Goal: Transaction & Acquisition: Purchase product/service

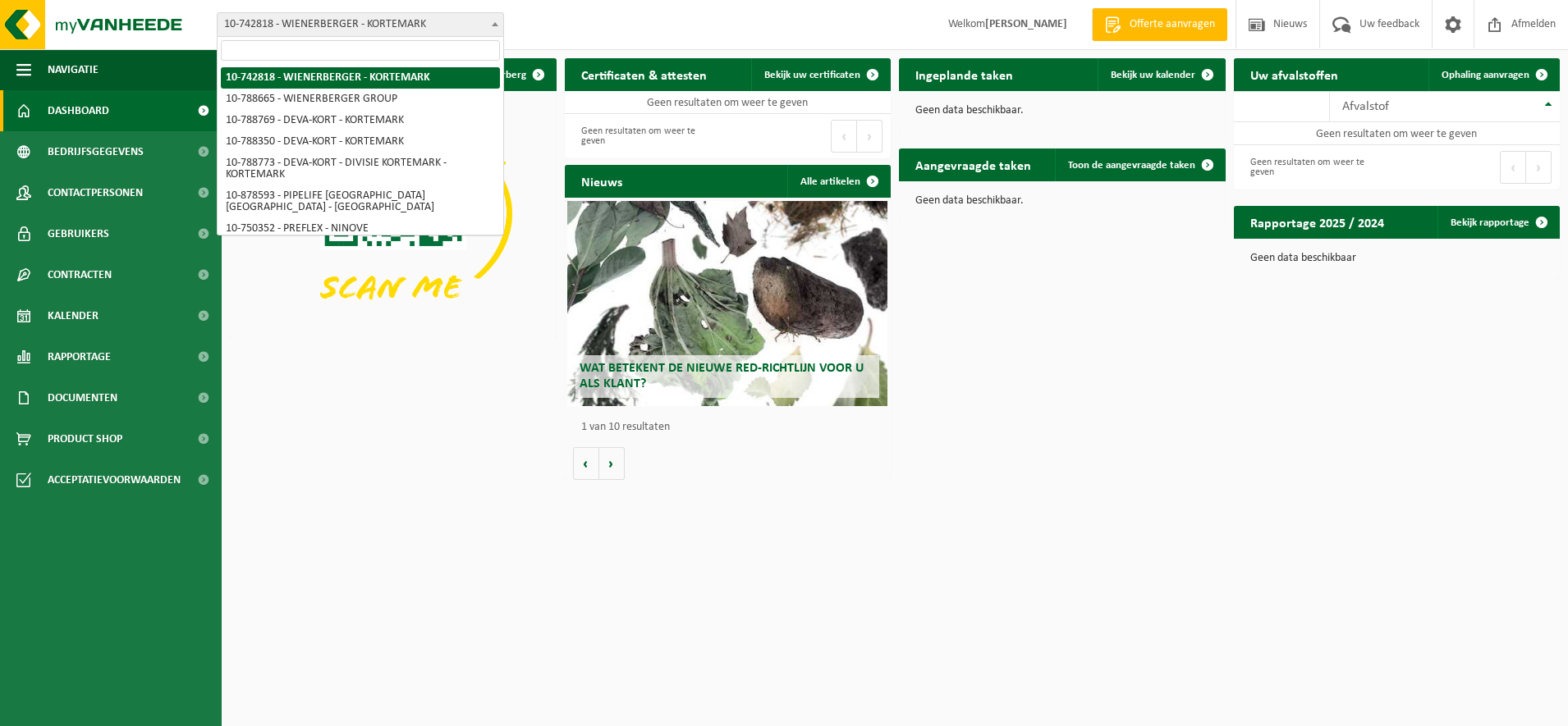
click at [492, 21] on span at bounding box center [495, 24] width 17 height 22
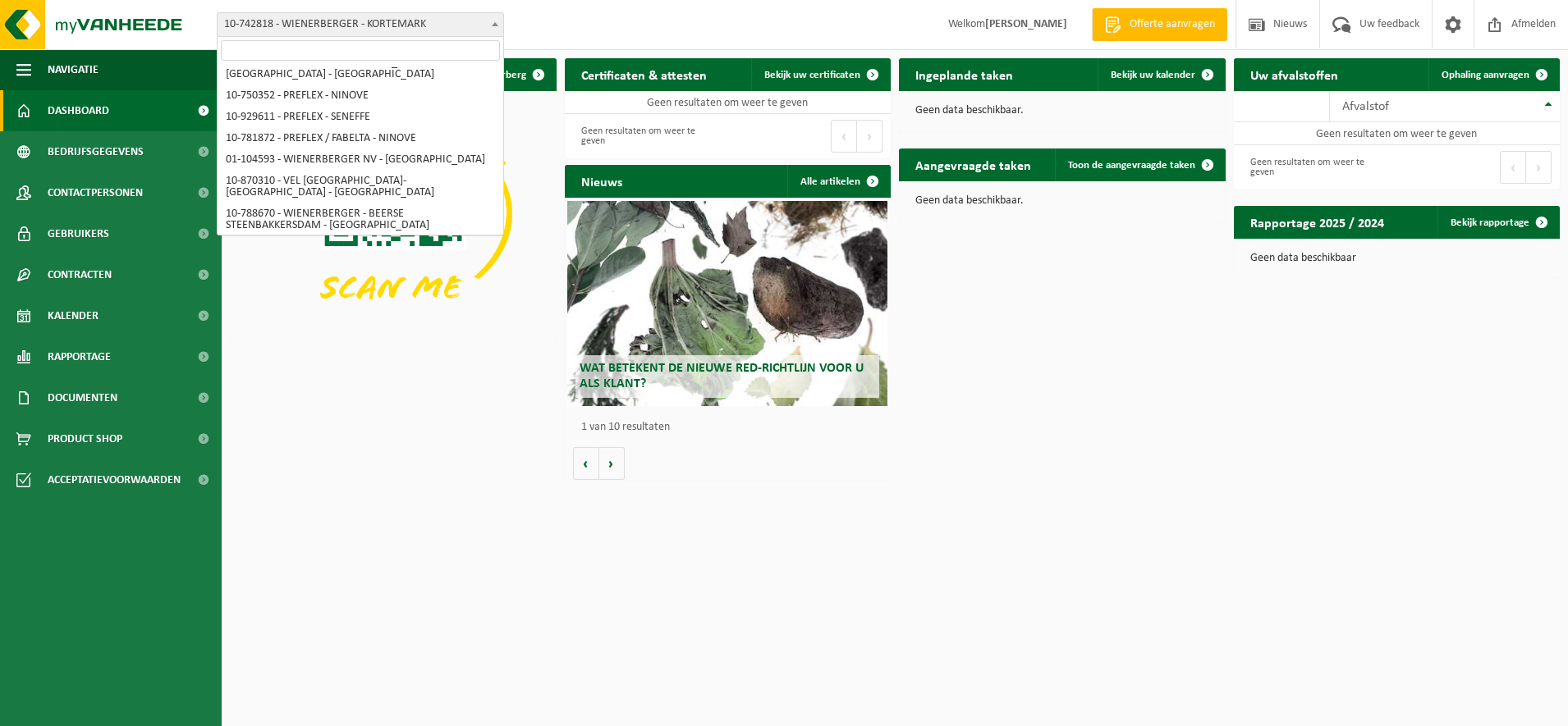
scroll to position [103, 0]
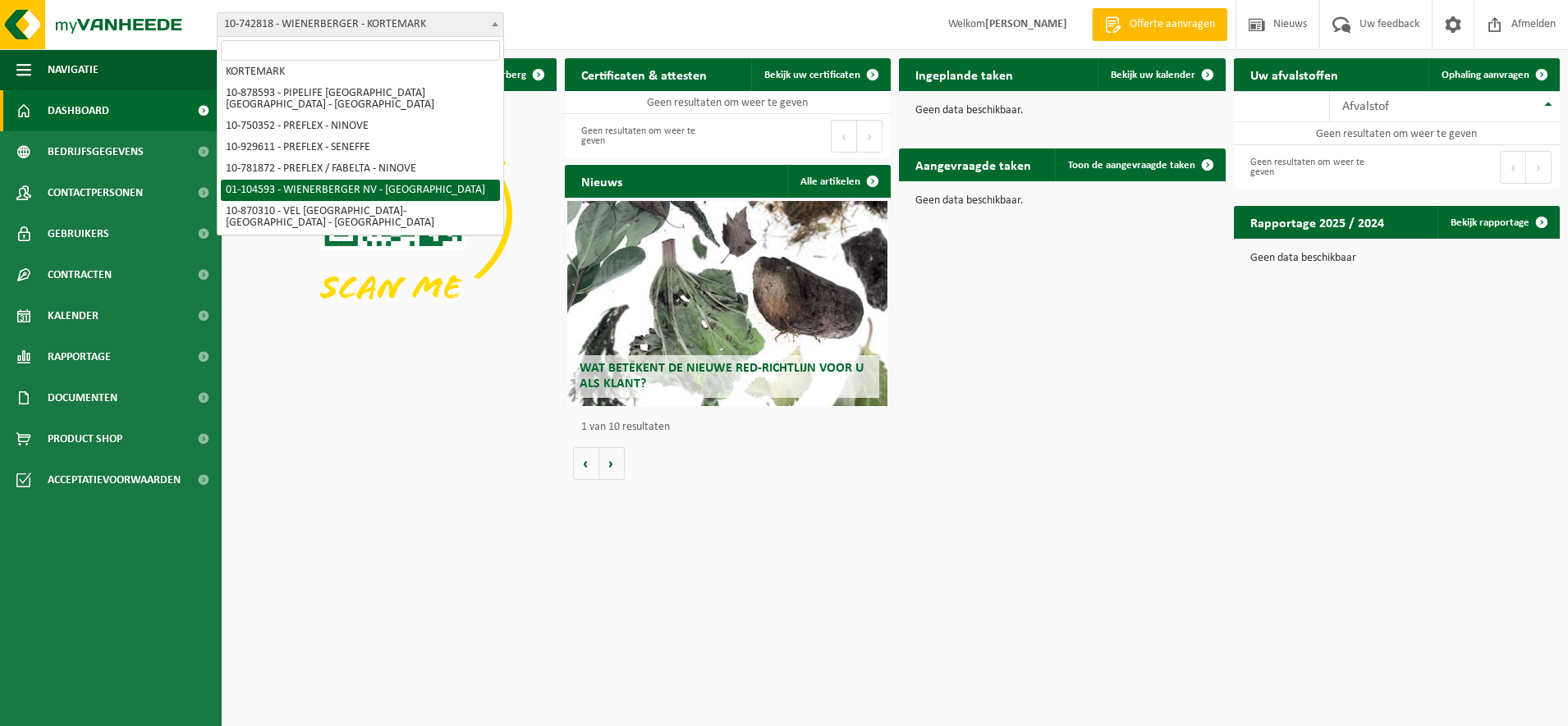
select select "18301"
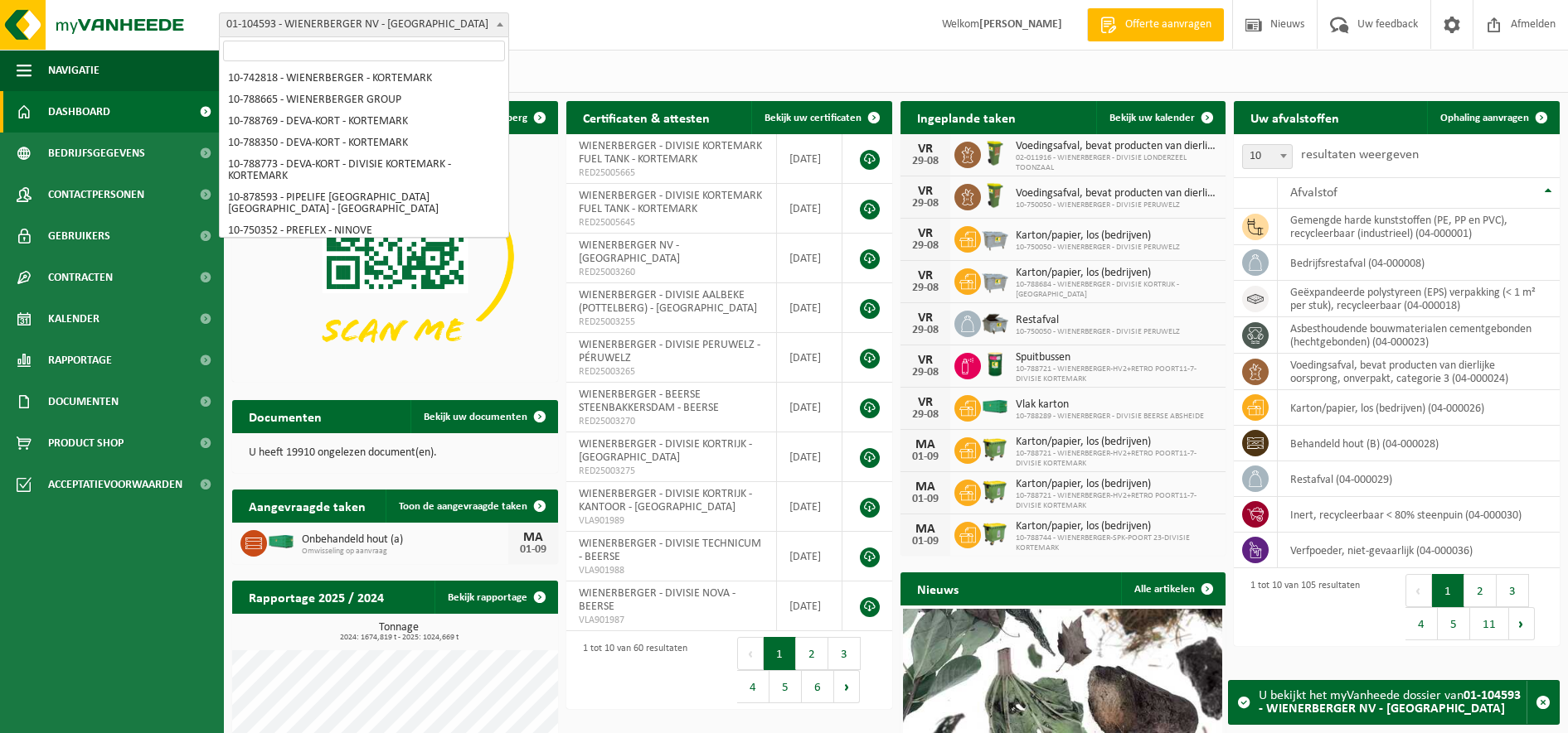
click at [501, 27] on span at bounding box center [500, 24] width 17 height 22
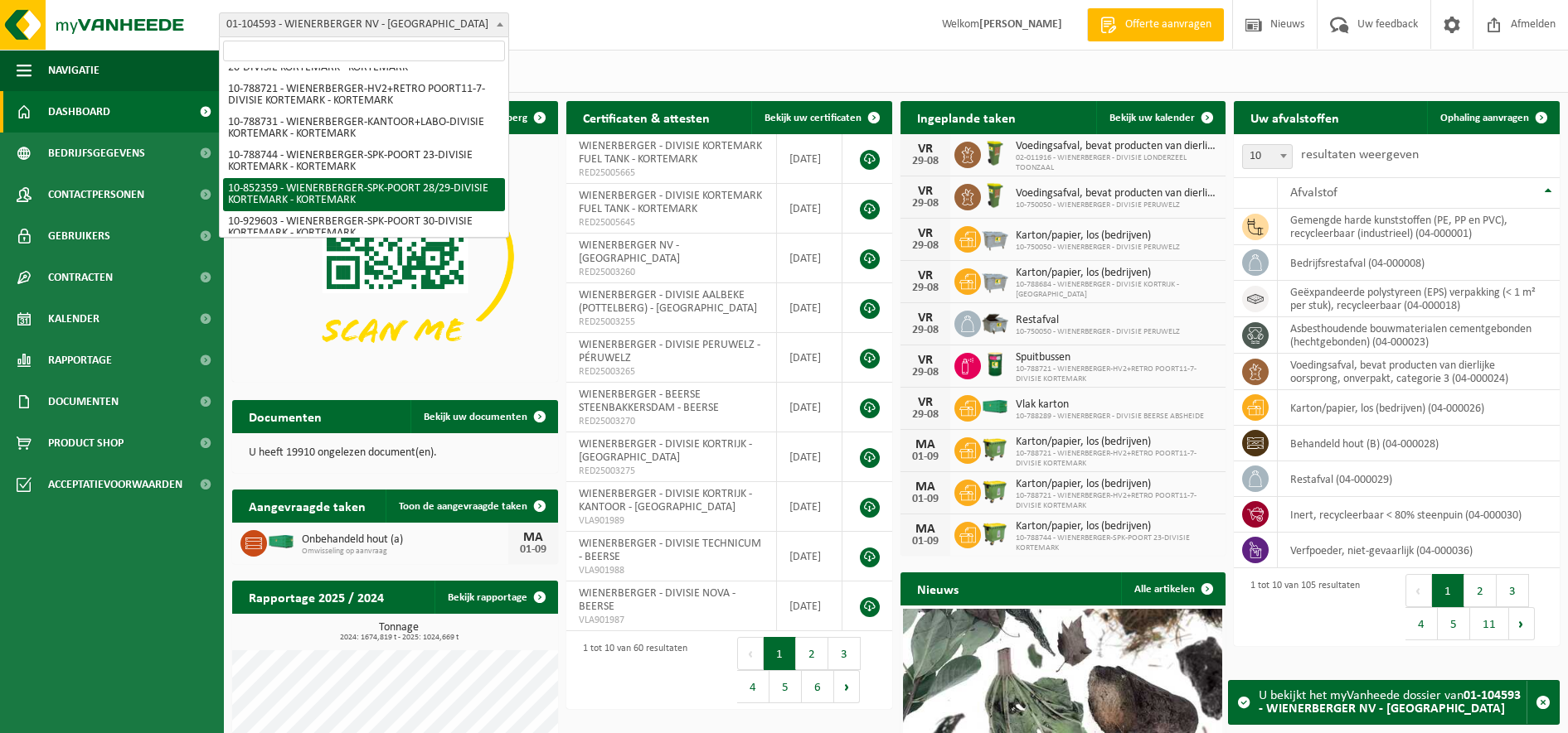
scroll to position [783, 0]
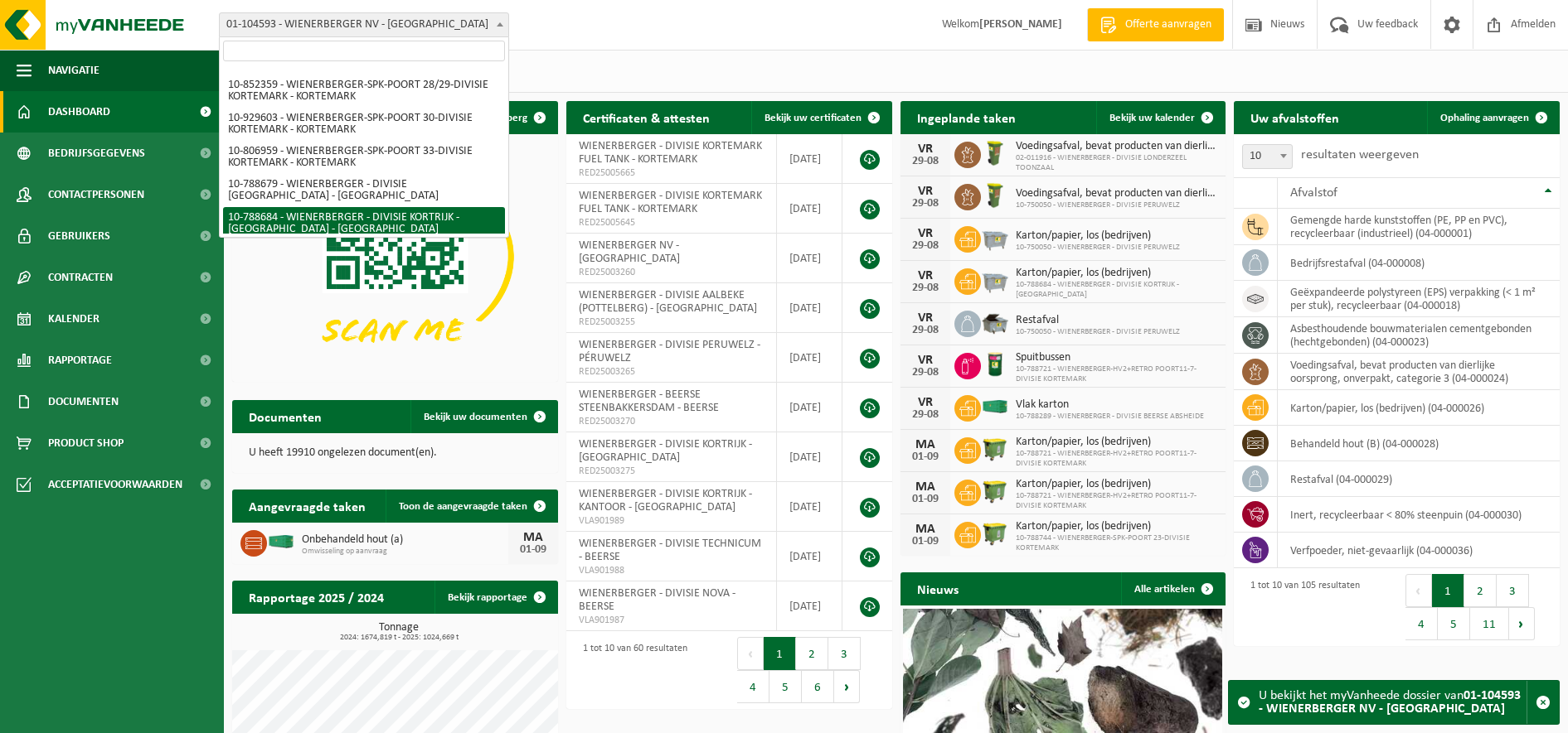
select select "29228"
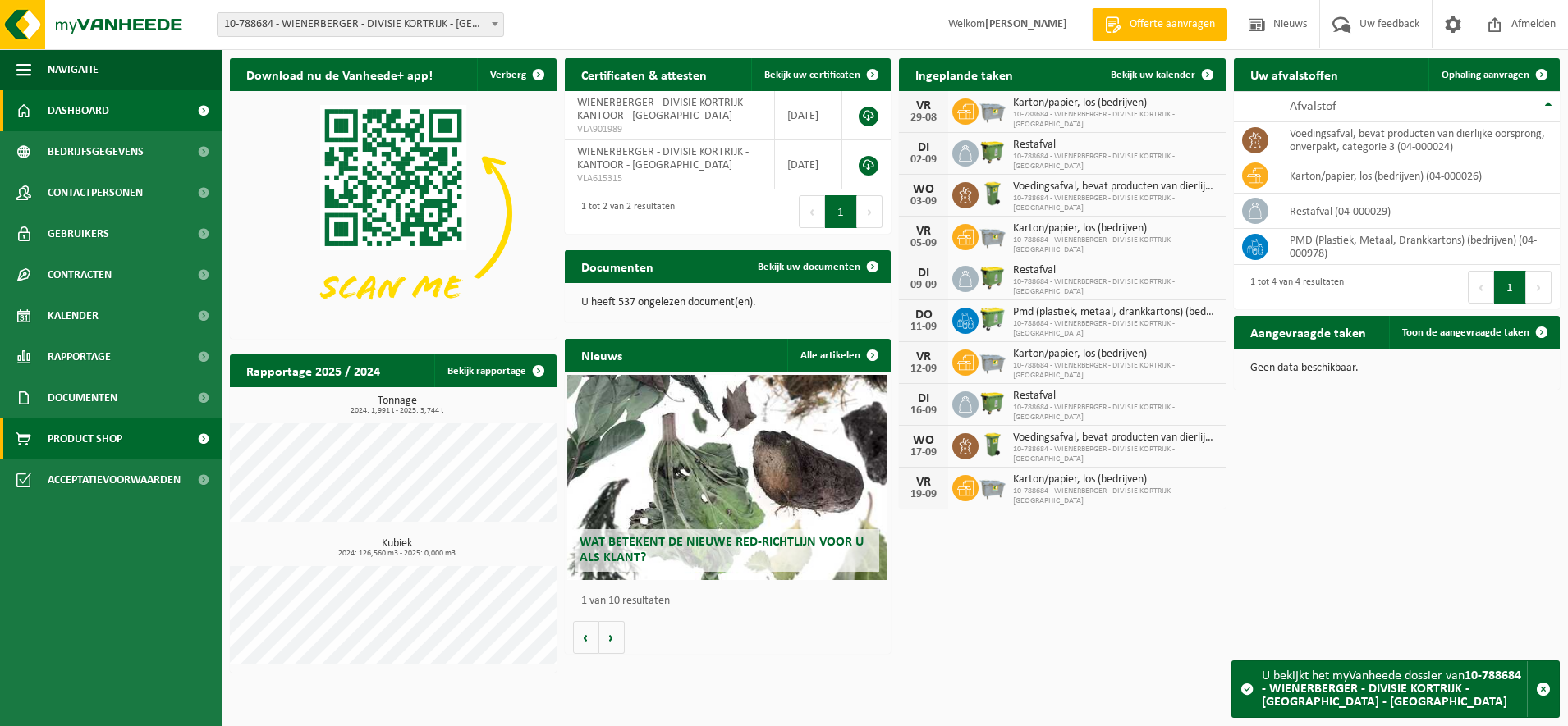
click at [119, 442] on span "Product Shop" at bounding box center [85, 438] width 75 height 41
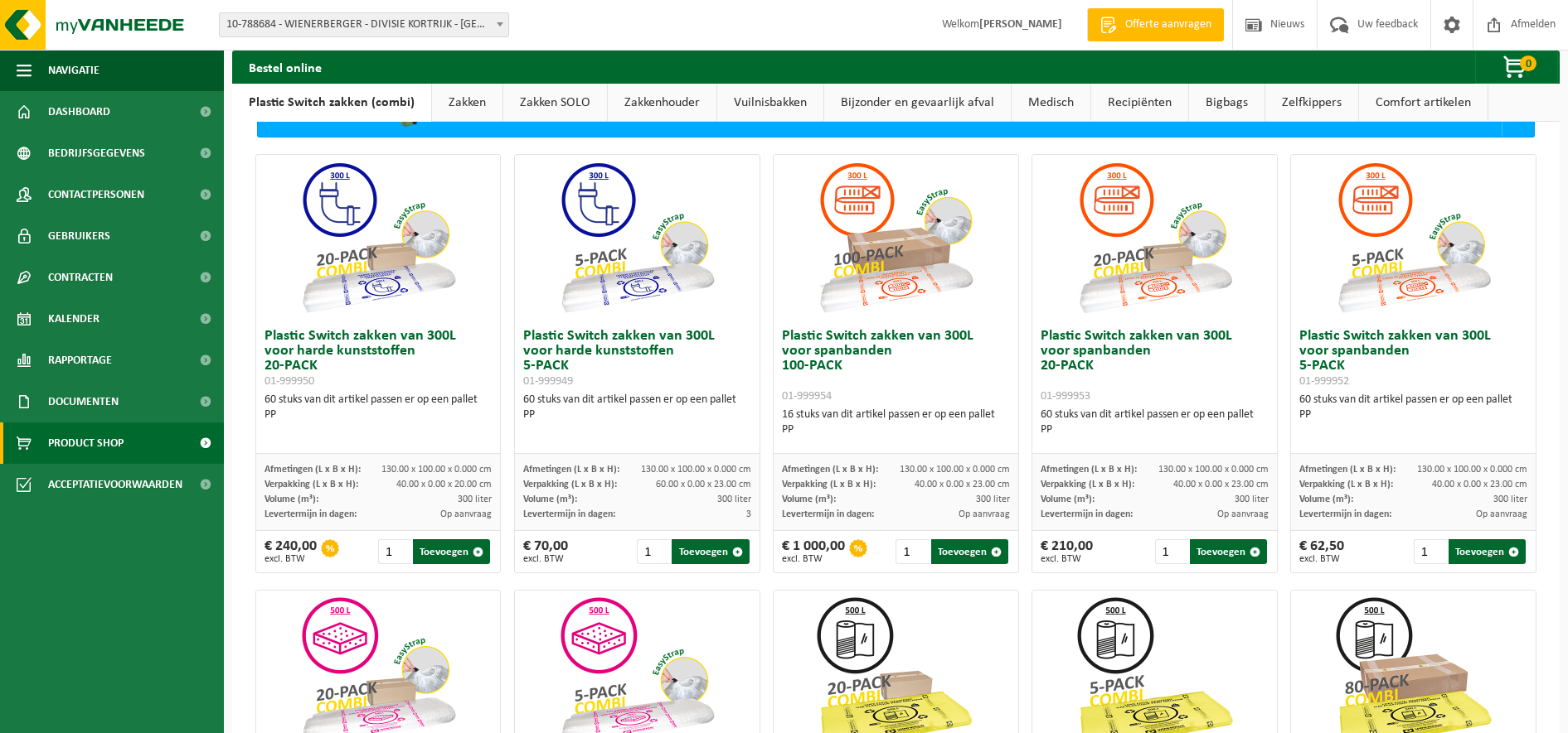
scroll to position [104, 0]
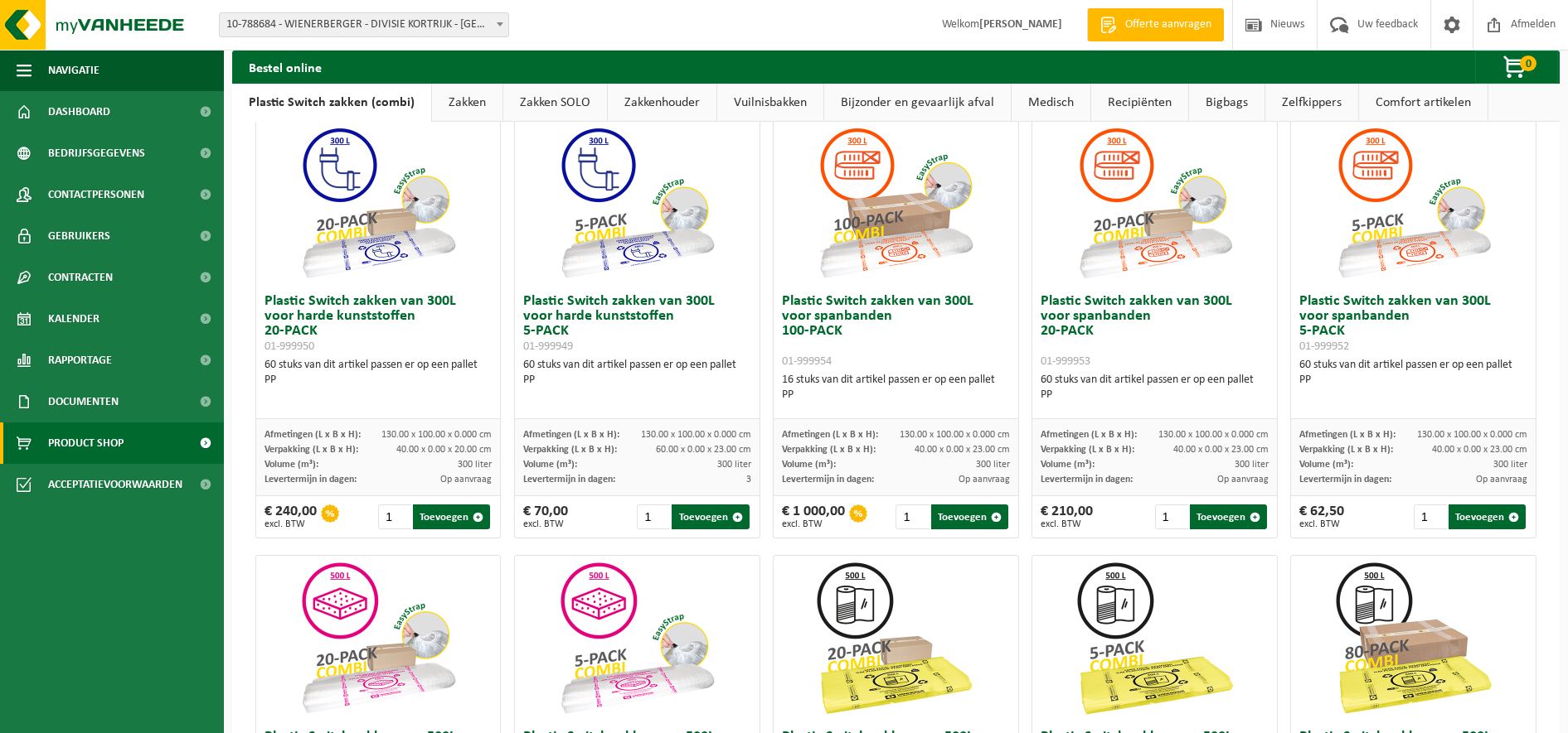
click at [485, 96] on link "Zakken" at bounding box center [467, 102] width 71 height 38
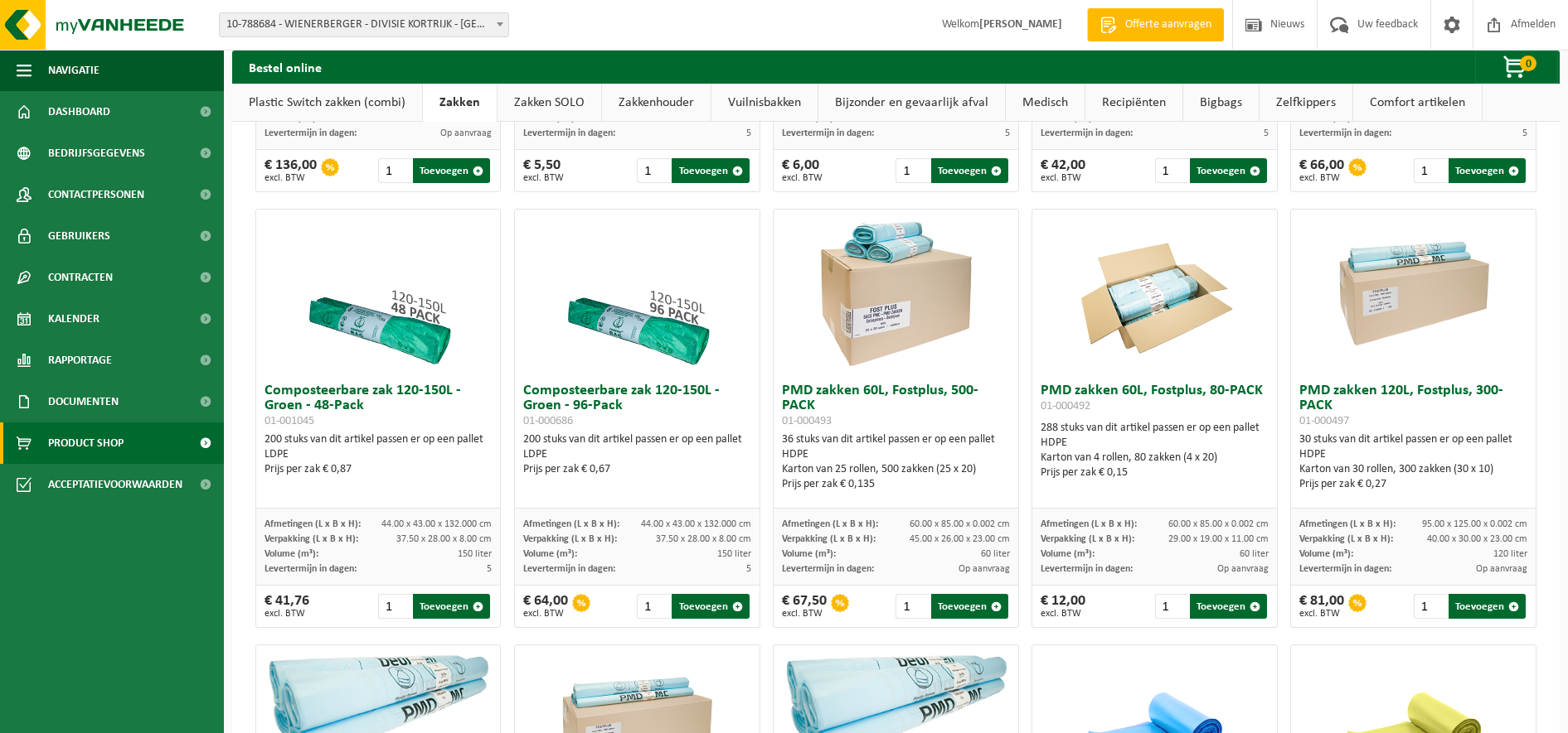
scroll to position [932, 0]
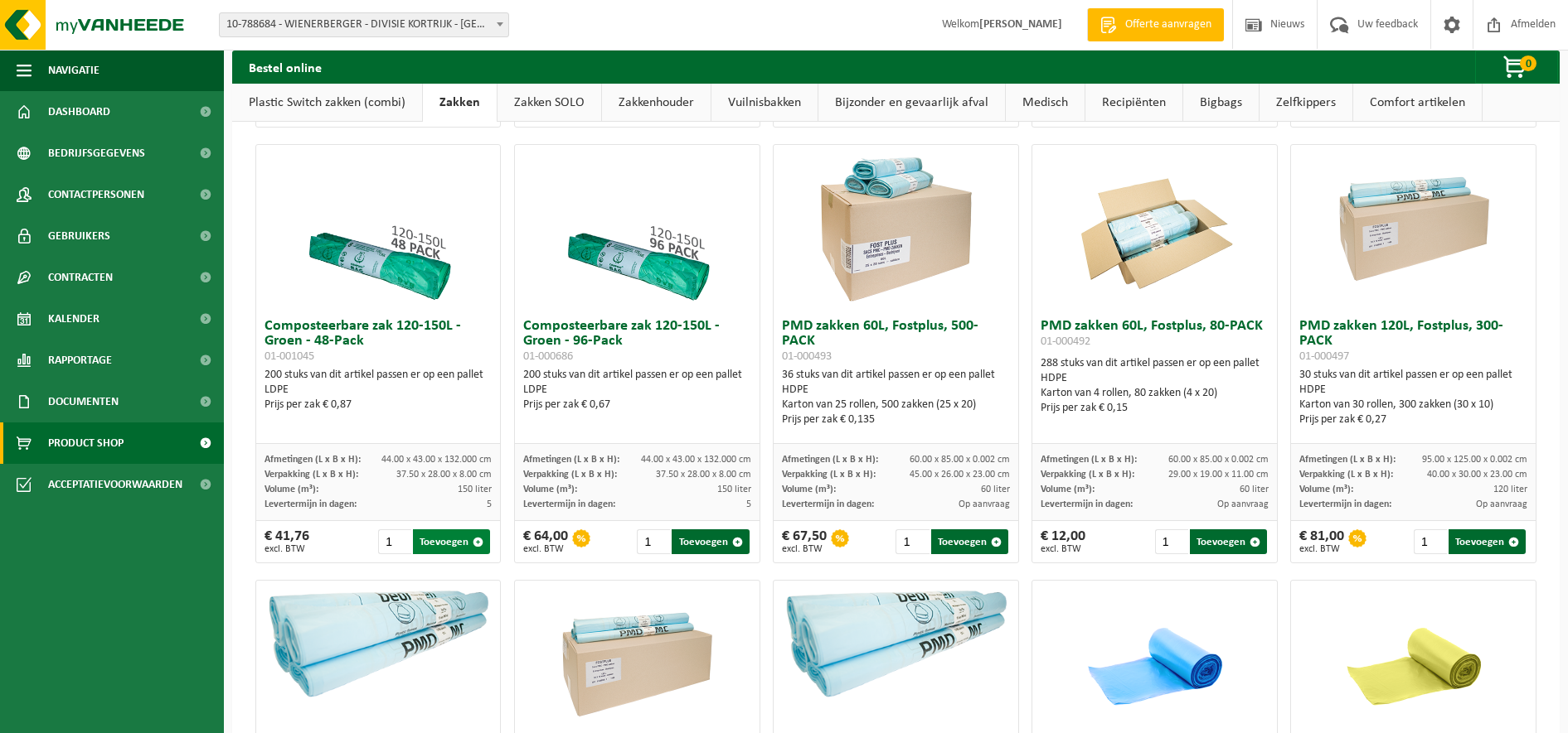
click at [455, 553] on button "Toevoegen" at bounding box center [451, 542] width 77 height 25
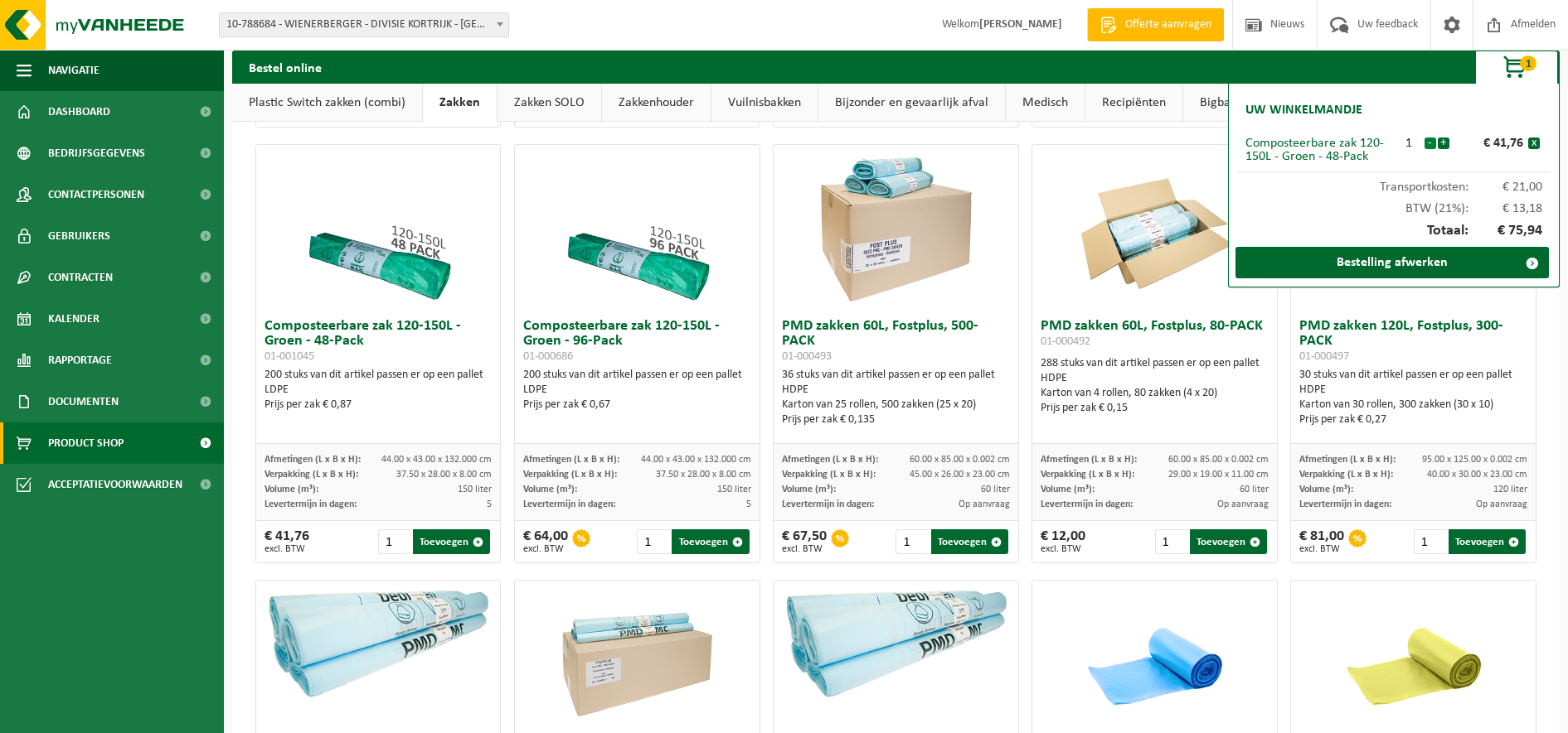
click at [1430, 140] on button "-" at bounding box center [1431, 143] width 12 height 12
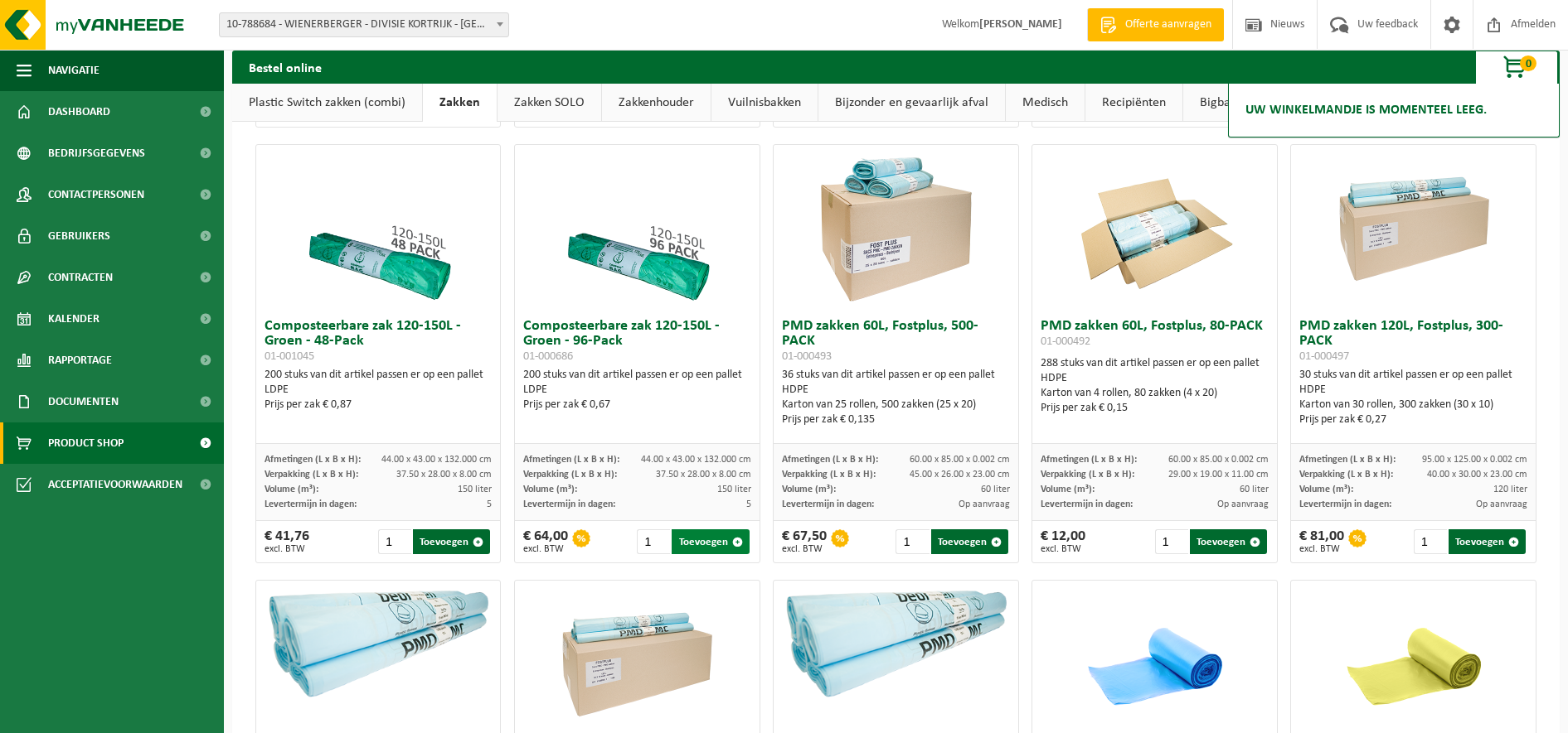
click at [700, 552] on button "Toevoegen" at bounding box center [711, 542] width 77 height 25
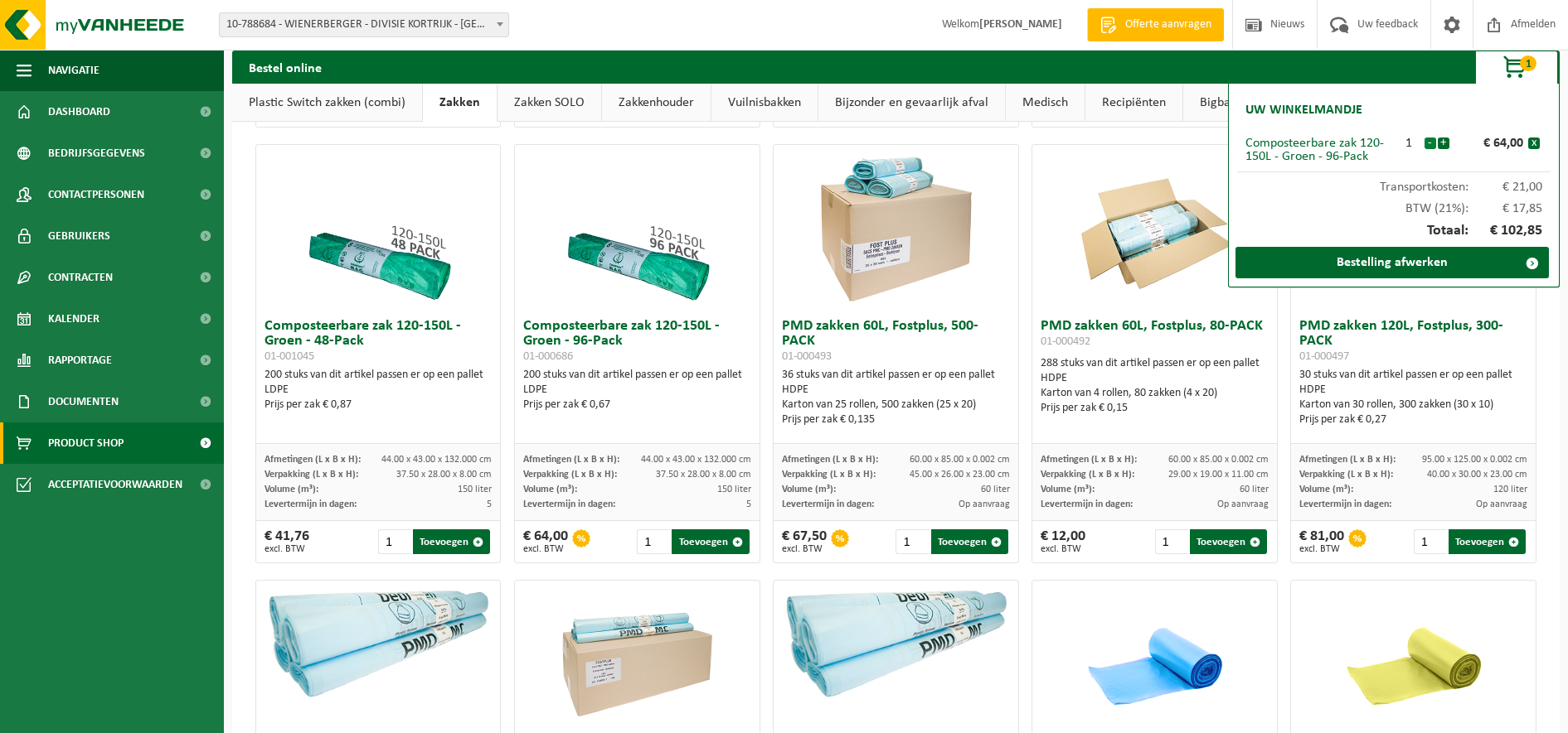
click at [1427, 141] on button "-" at bounding box center [1431, 143] width 12 height 12
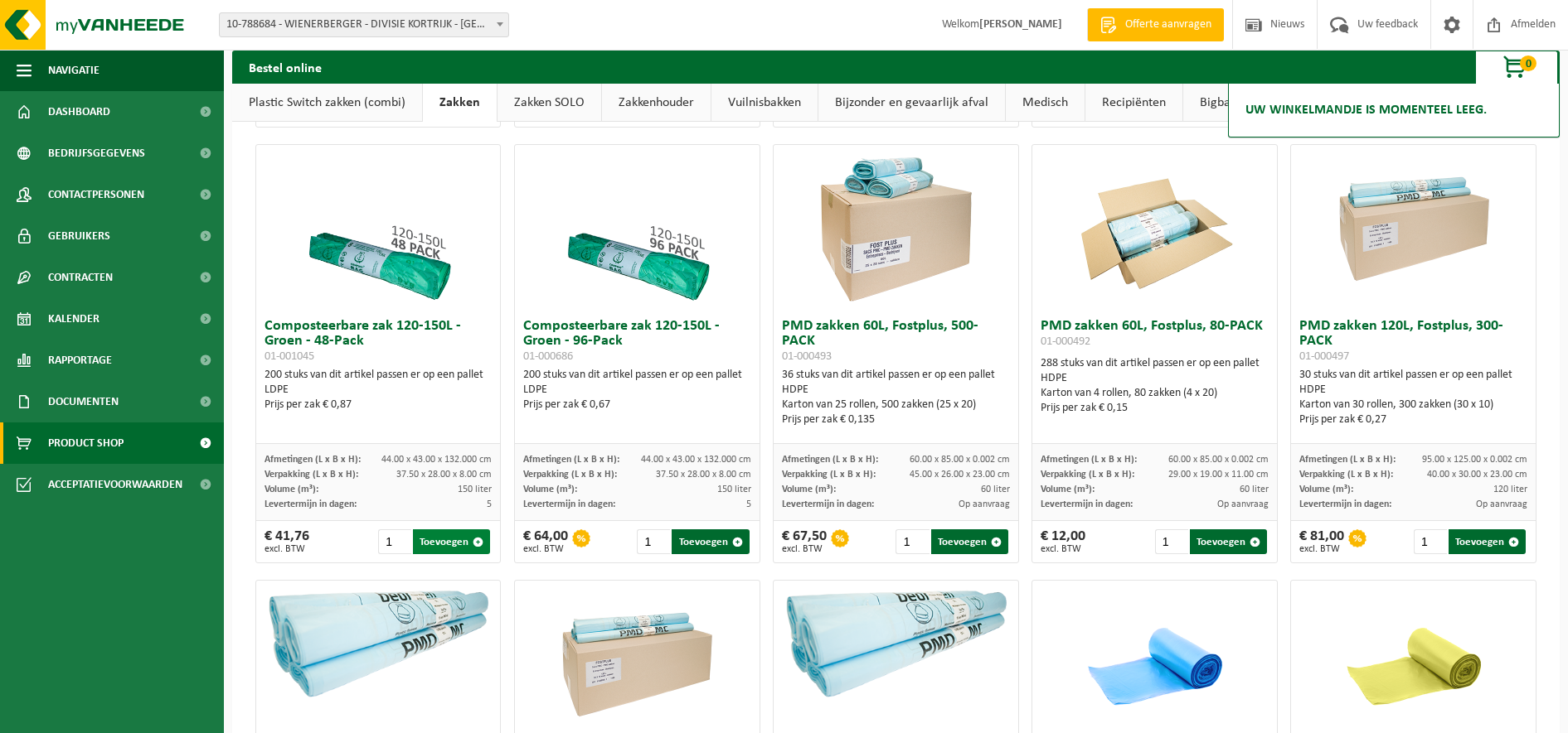
click at [450, 551] on button "Toevoegen" at bounding box center [451, 542] width 77 height 25
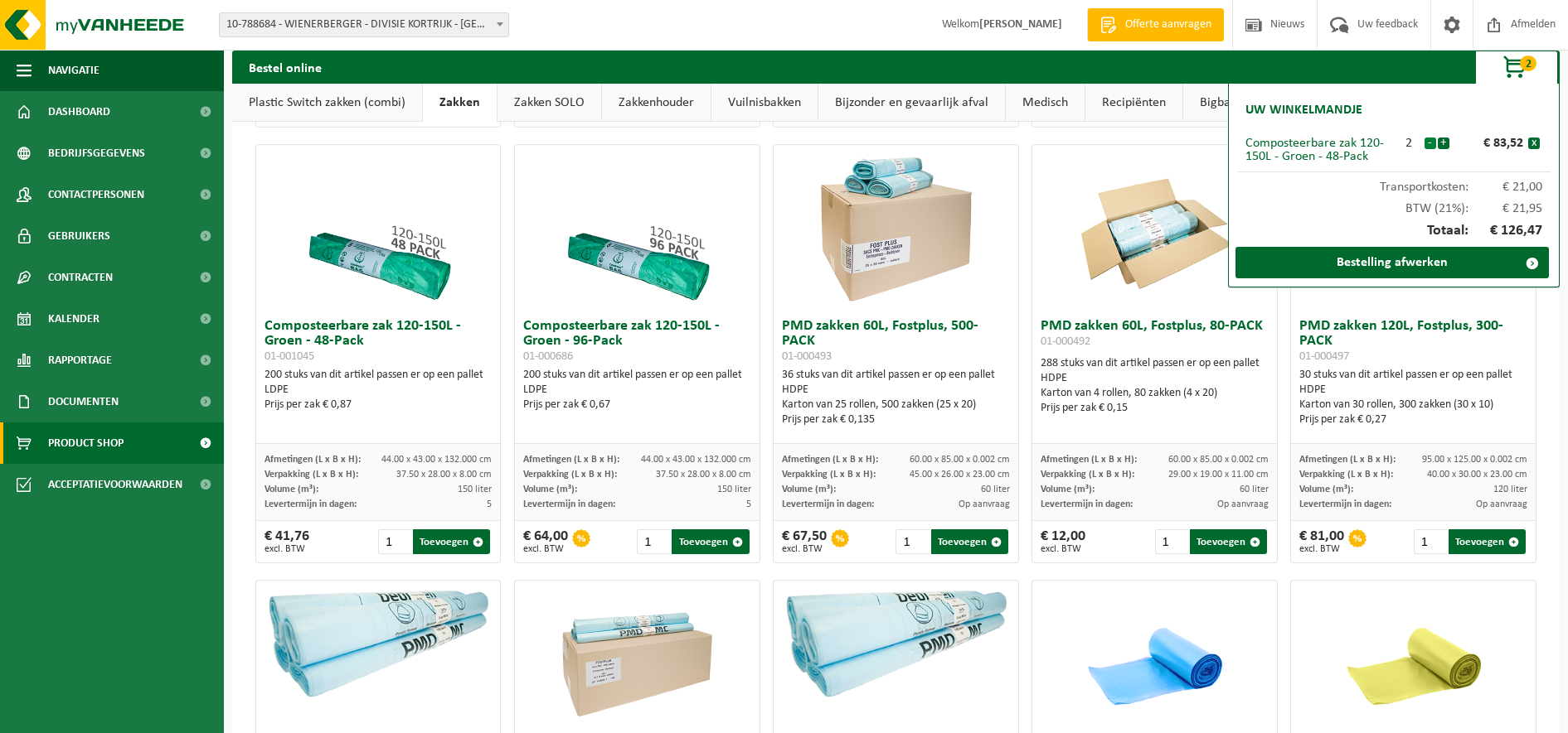
click at [1430, 145] on button "-" at bounding box center [1431, 143] width 12 height 12
click at [1382, 259] on link "Bestelling afwerken" at bounding box center [1392, 262] width 313 height 31
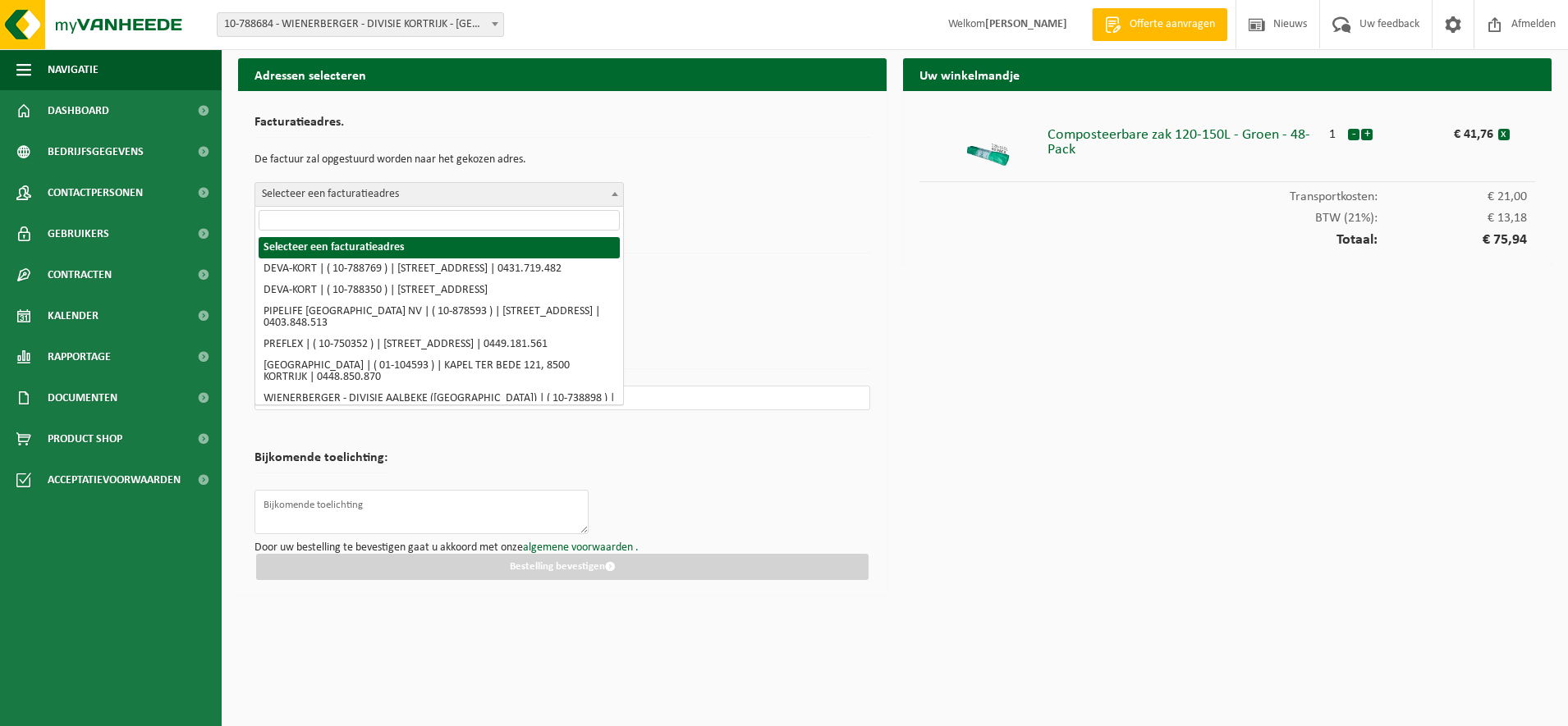
click at [616, 192] on b at bounding box center [615, 193] width 7 height 4
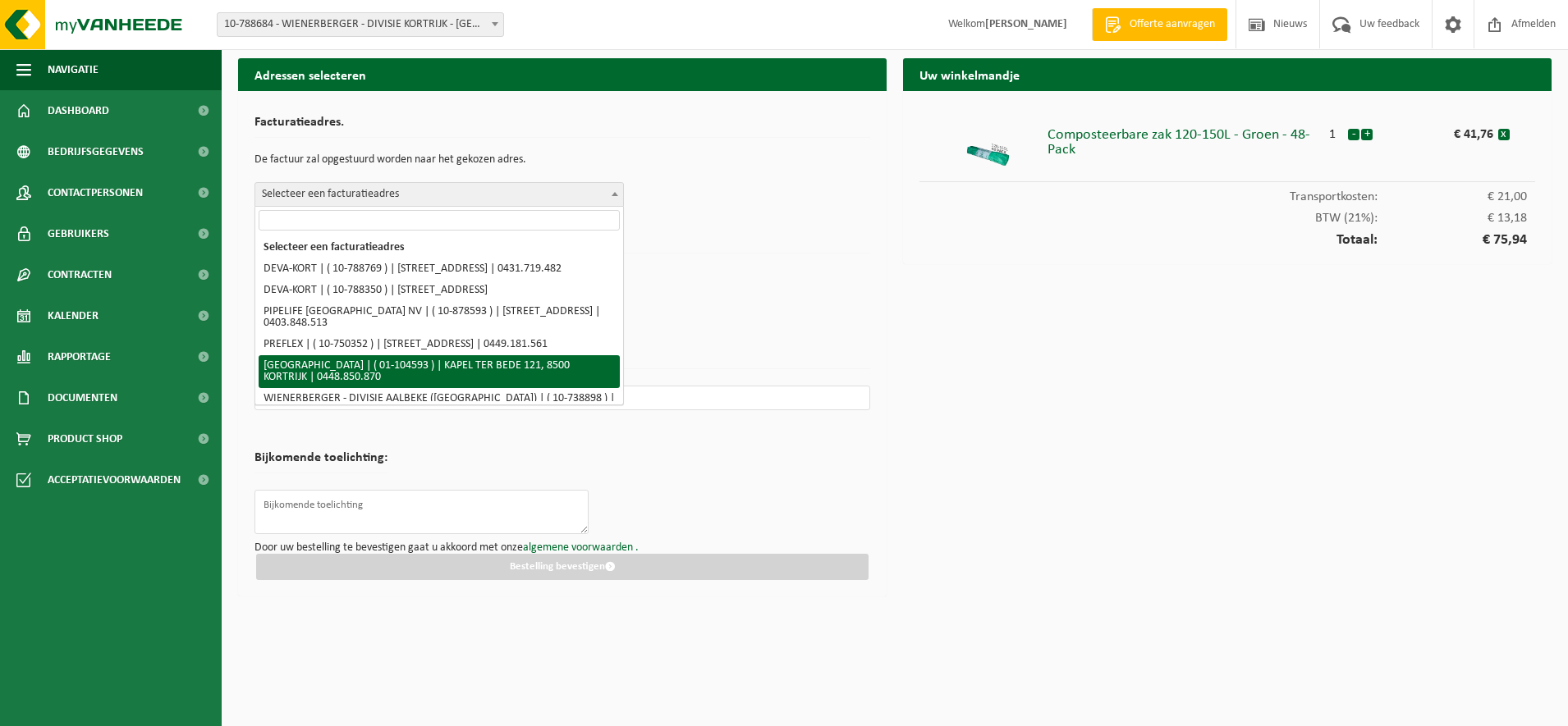
select select "18301"
click at [564, 388] on input "text" at bounding box center [562, 398] width 615 height 25
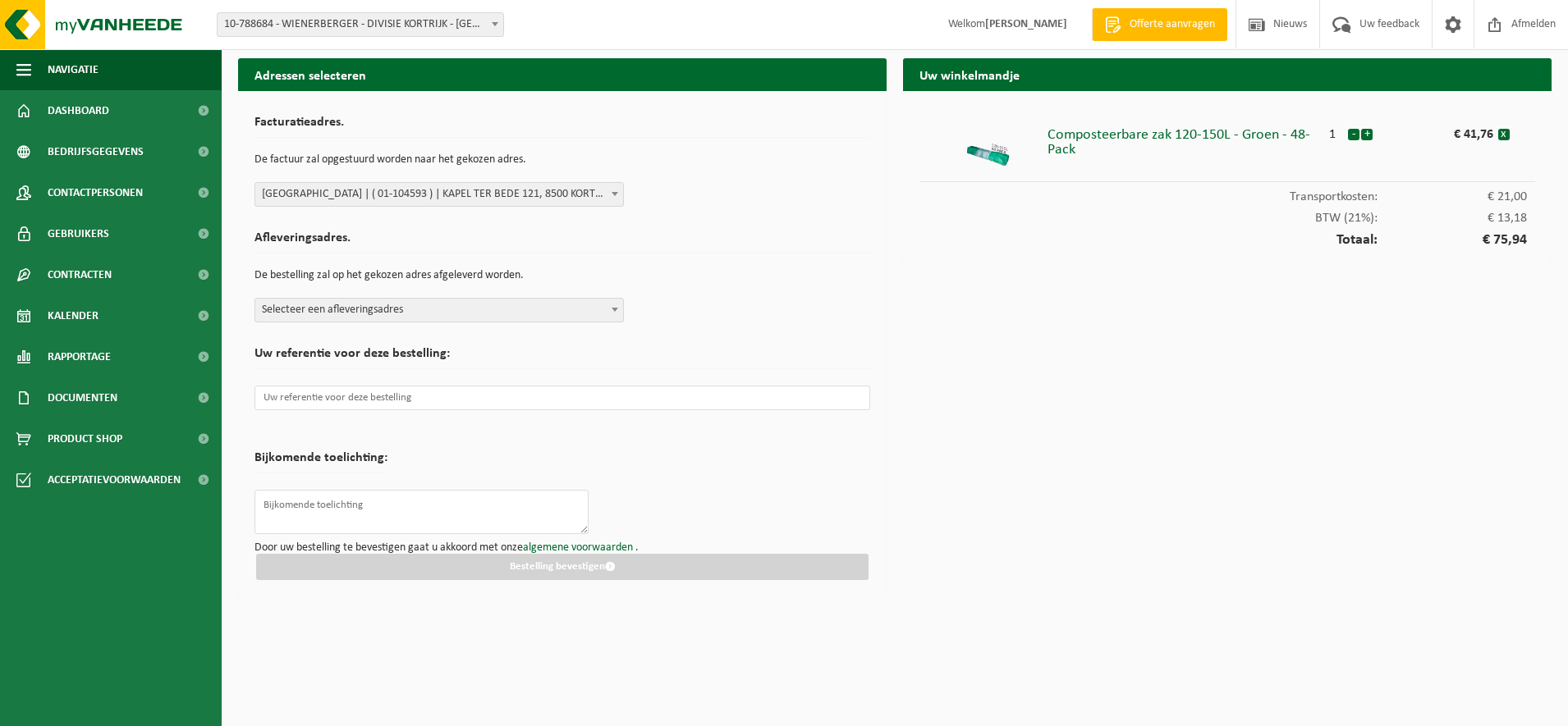
click at [612, 310] on b at bounding box center [615, 309] width 7 height 4
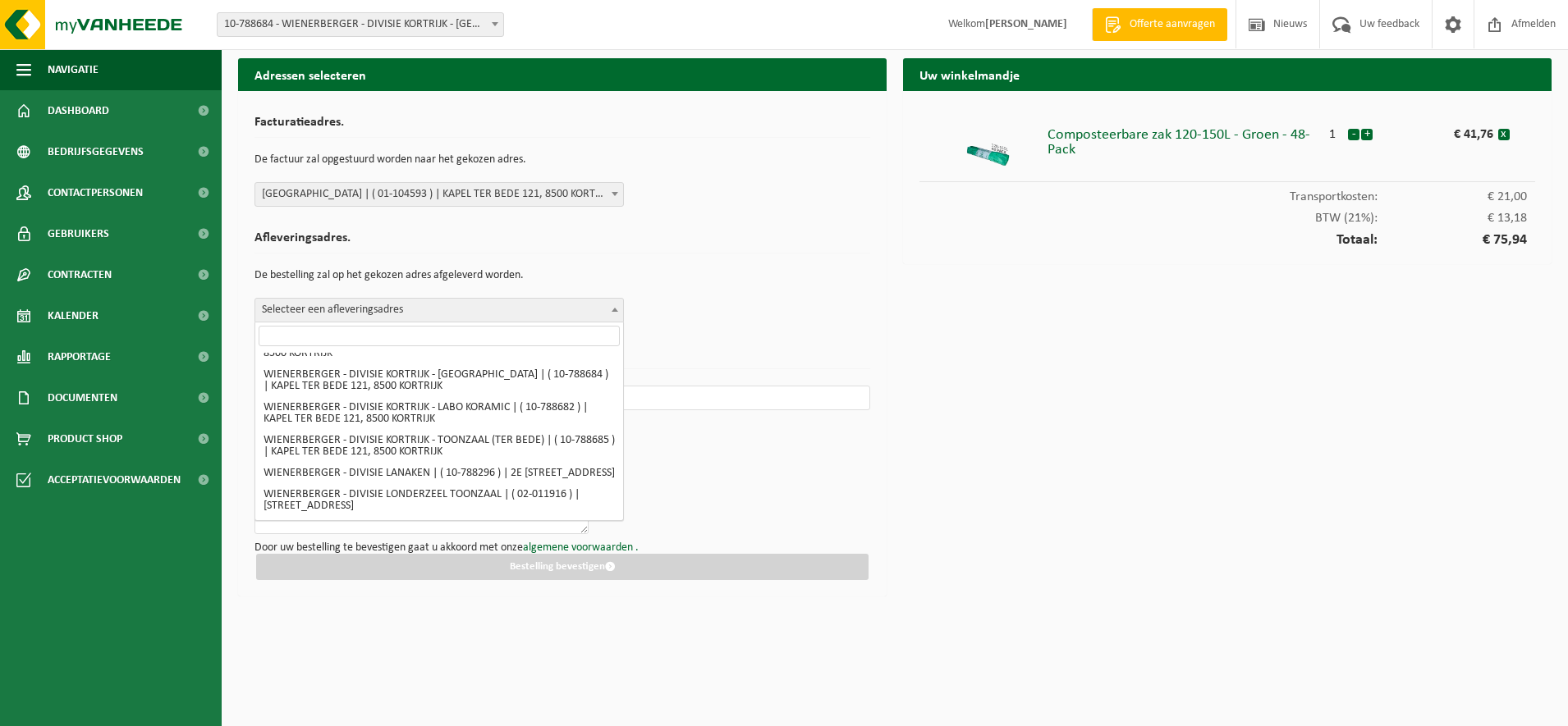
scroll to position [924, 0]
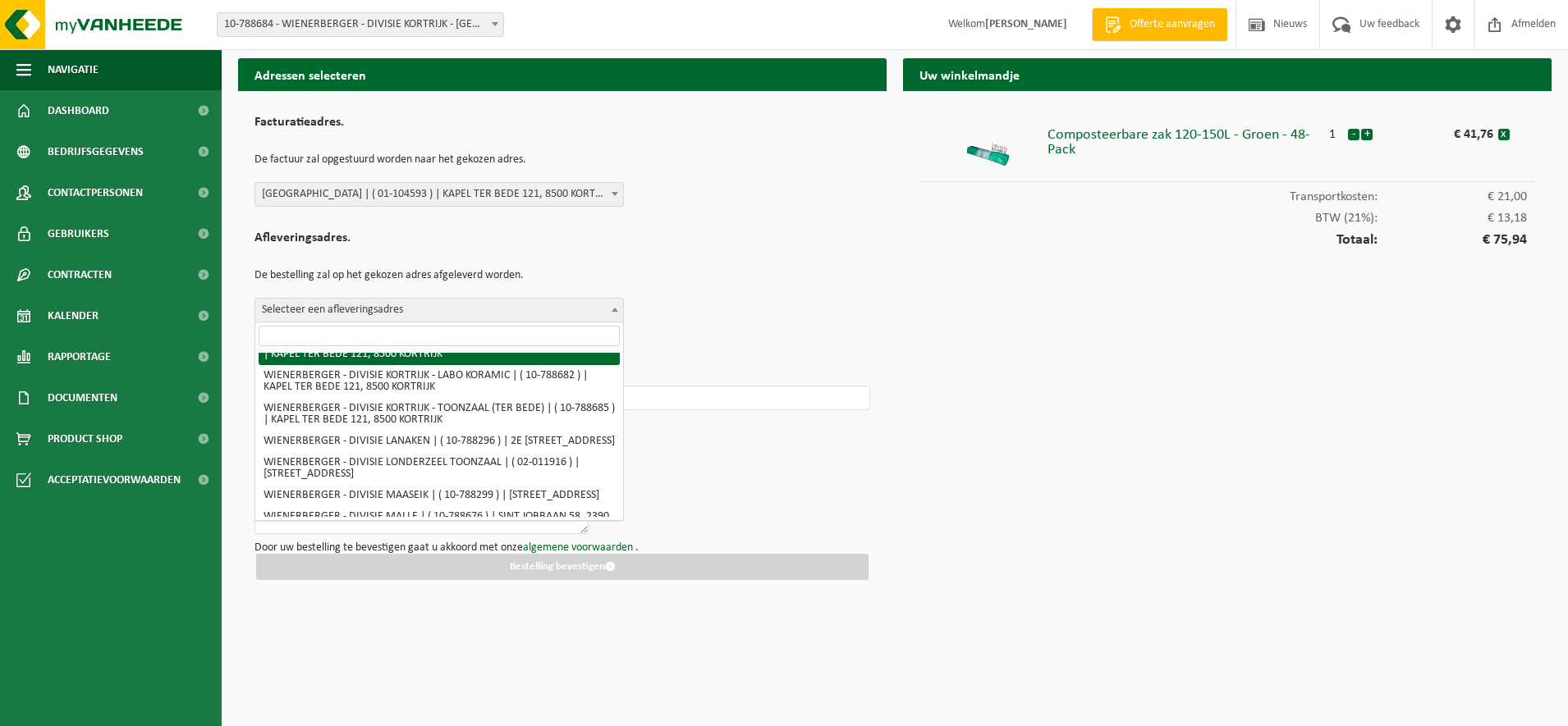
select select "29228"
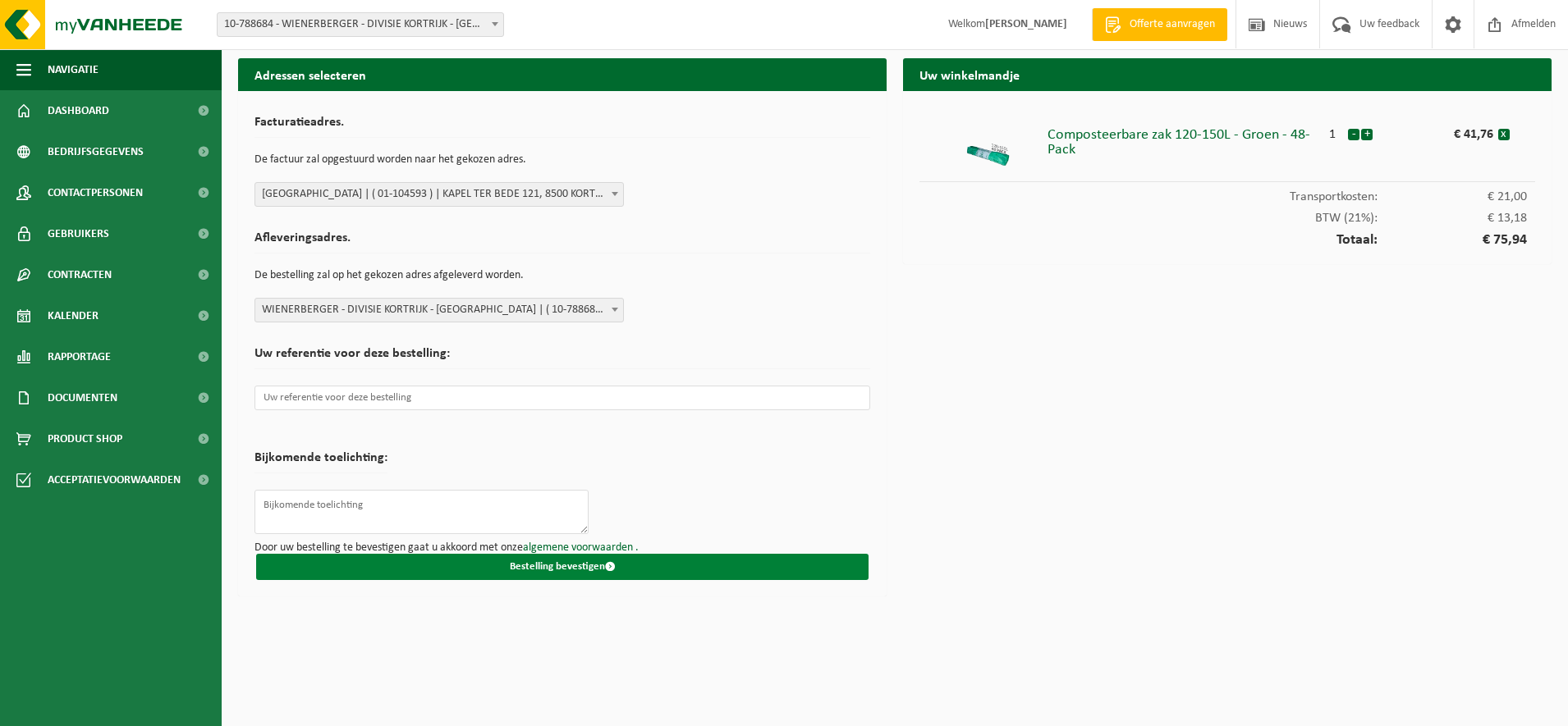
click at [564, 564] on button "Bestelling bevestigen" at bounding box center [562, 568] width 613 height 27
